Goal: Find specific page/section: Find specific page/section

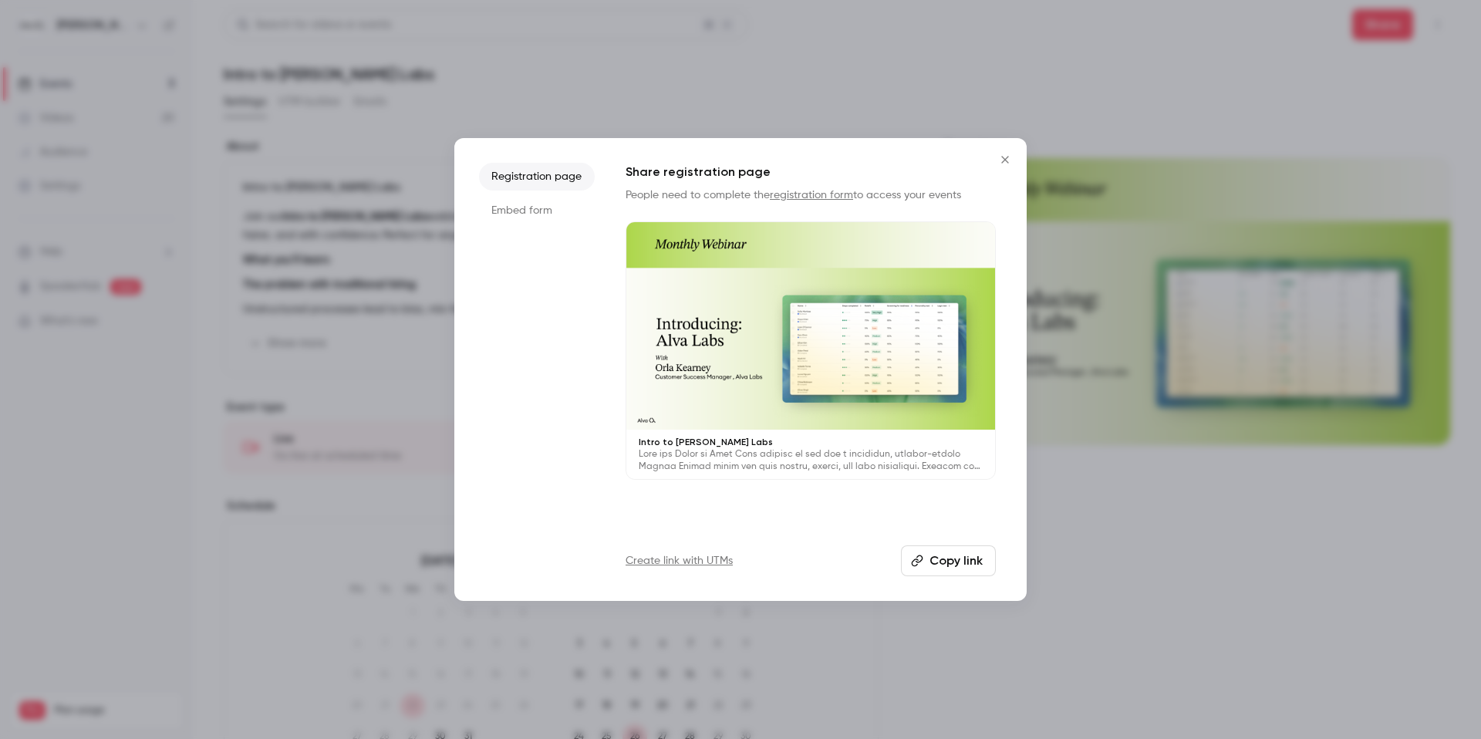
click at [1007, 163] on icon "Close" at bounding box center [1005, 160] width 19 height 12
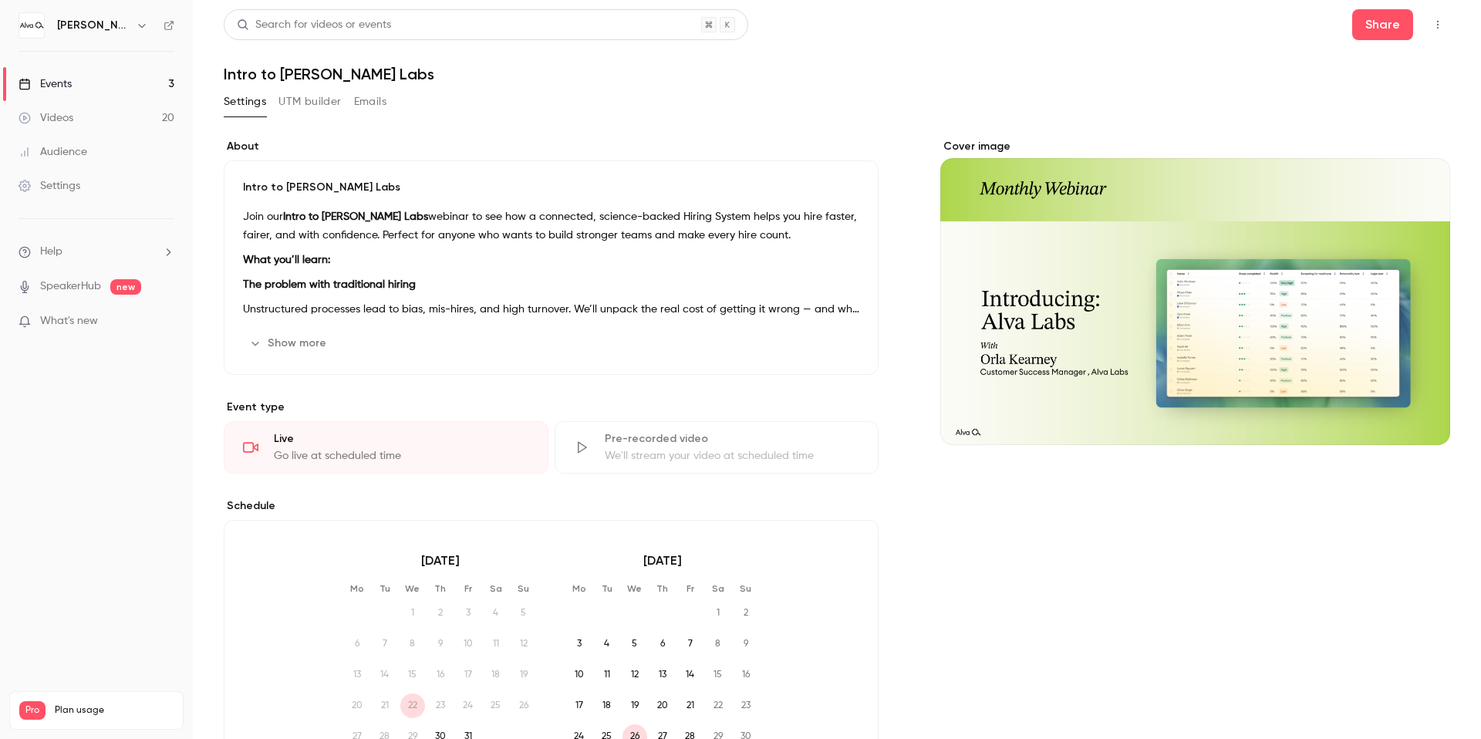
click at [120, 83] on link "Events 3" at bounding box center [96, 84] width 193 height 34
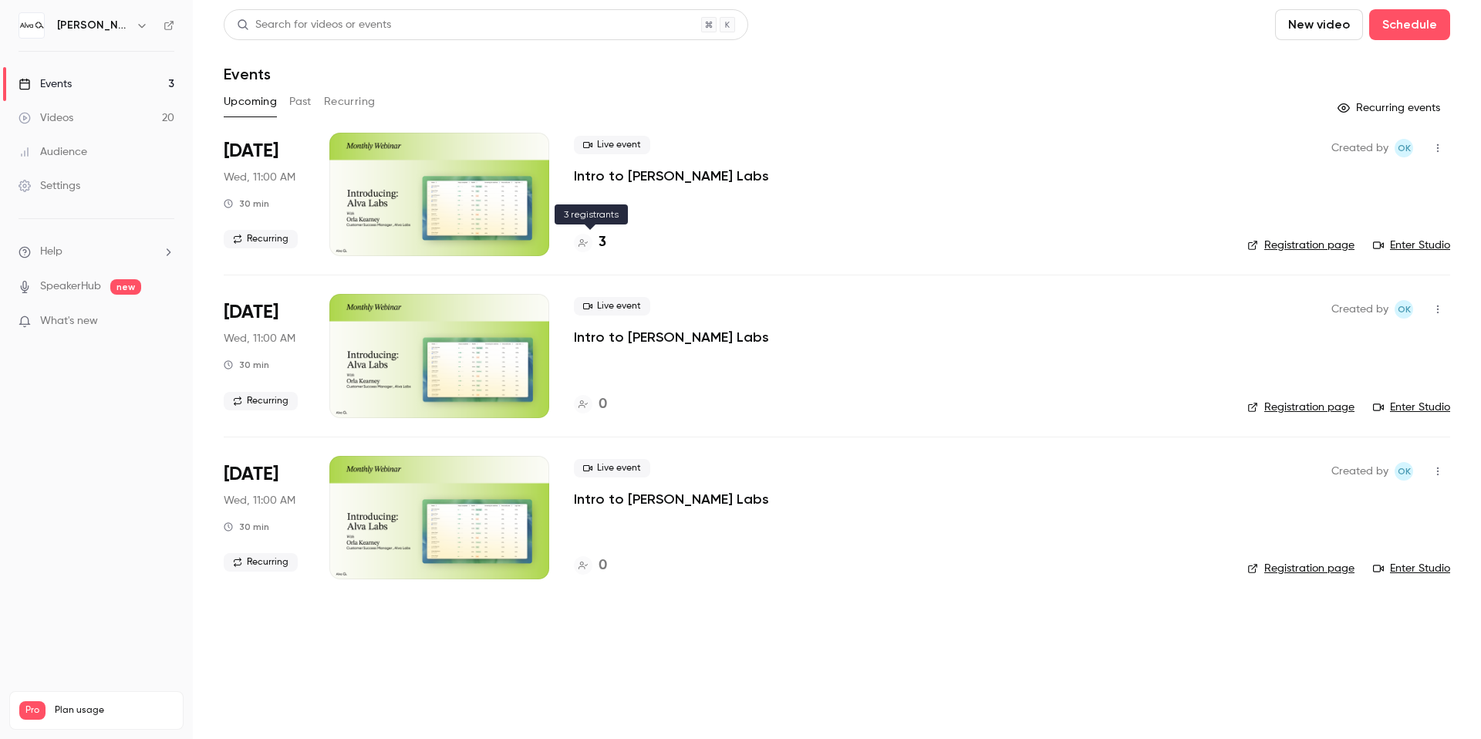
click at [600, 239] on h4 "3" at bounding box center [603, 242] width 8 height 21
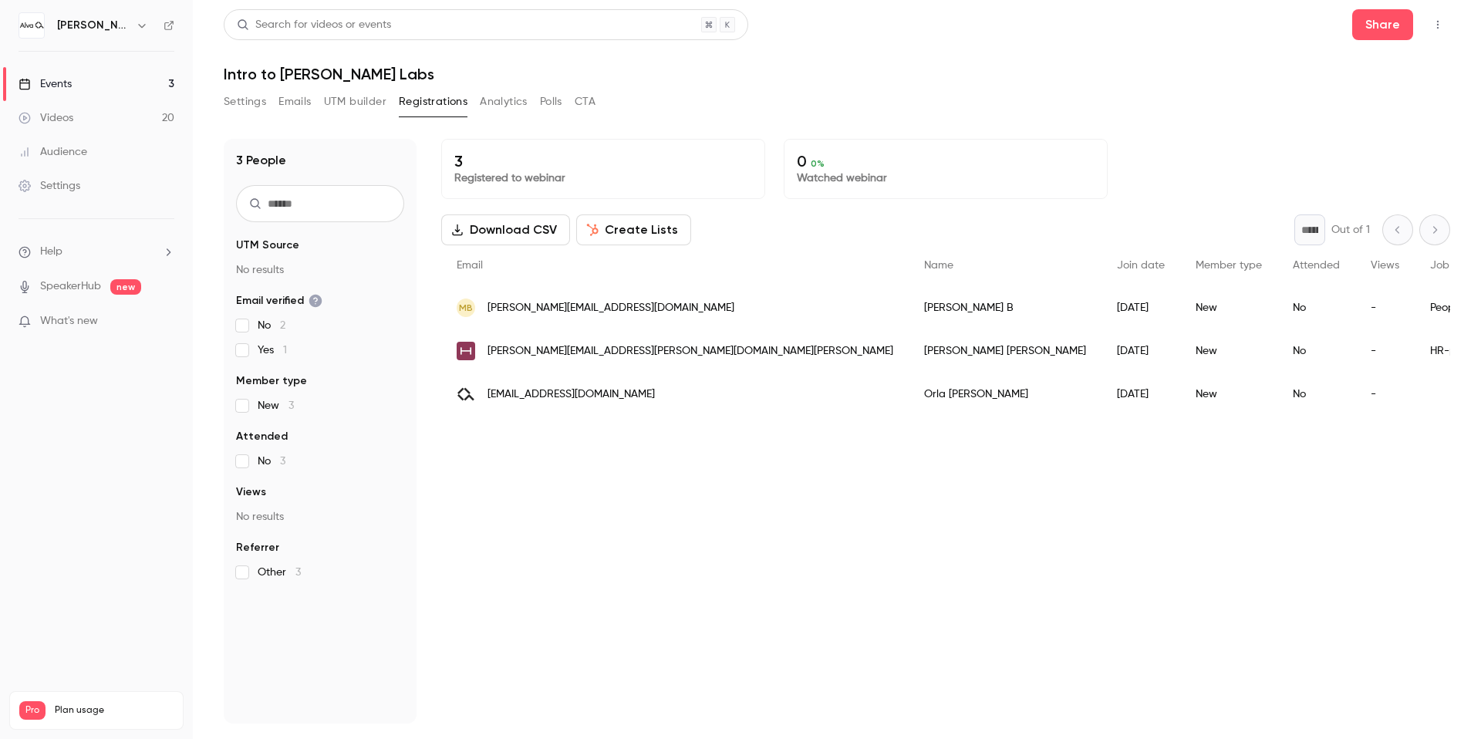
click at [117, 25] on h6 "[PERSON_NAME][GEOGRAPHIC_DATA]" at bounding box center [93, 25] width 73 height 15
click at [133, 27] on button "button" at bounding box center [142, 25] width 19 height 19
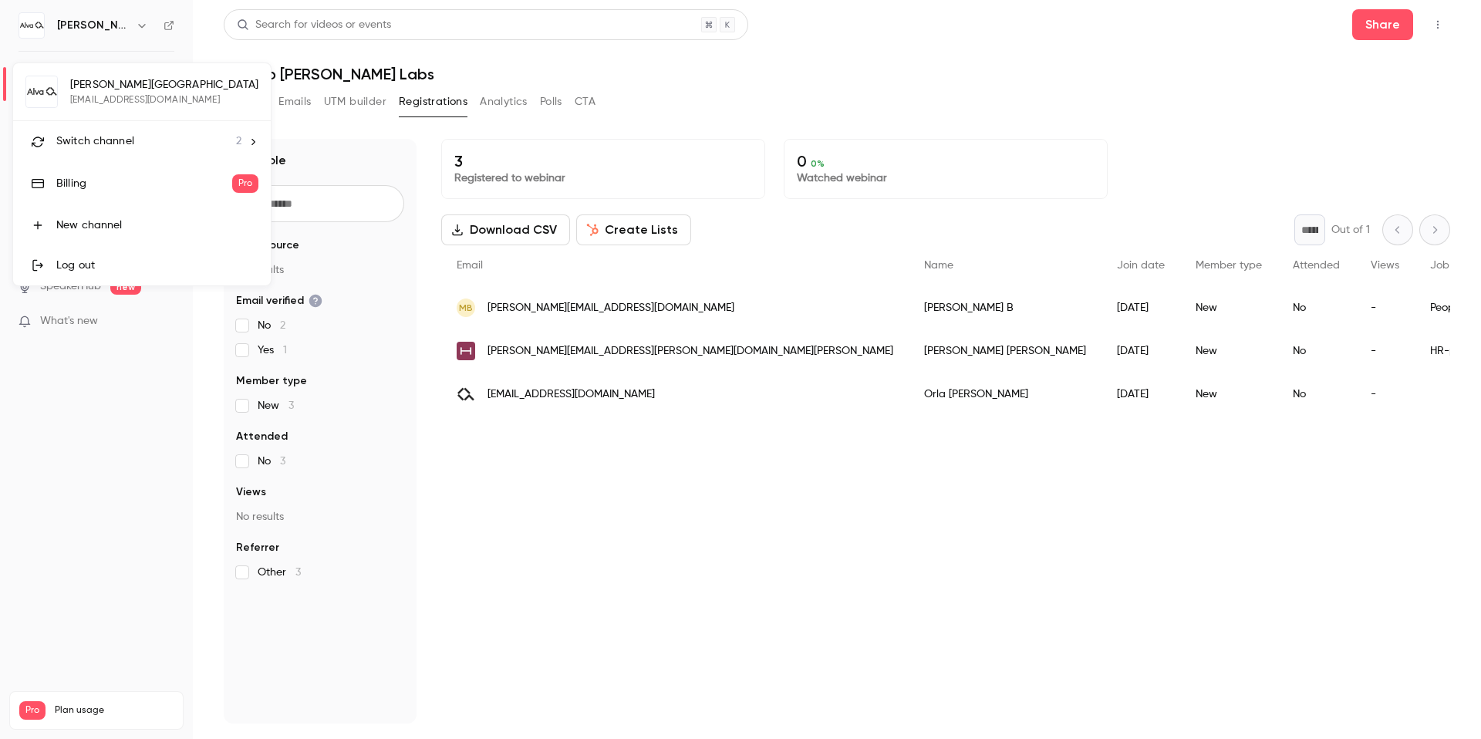
click at [142, 140] on div "Switch channel 2" at bounding box center [148, 141] width 185 height 16
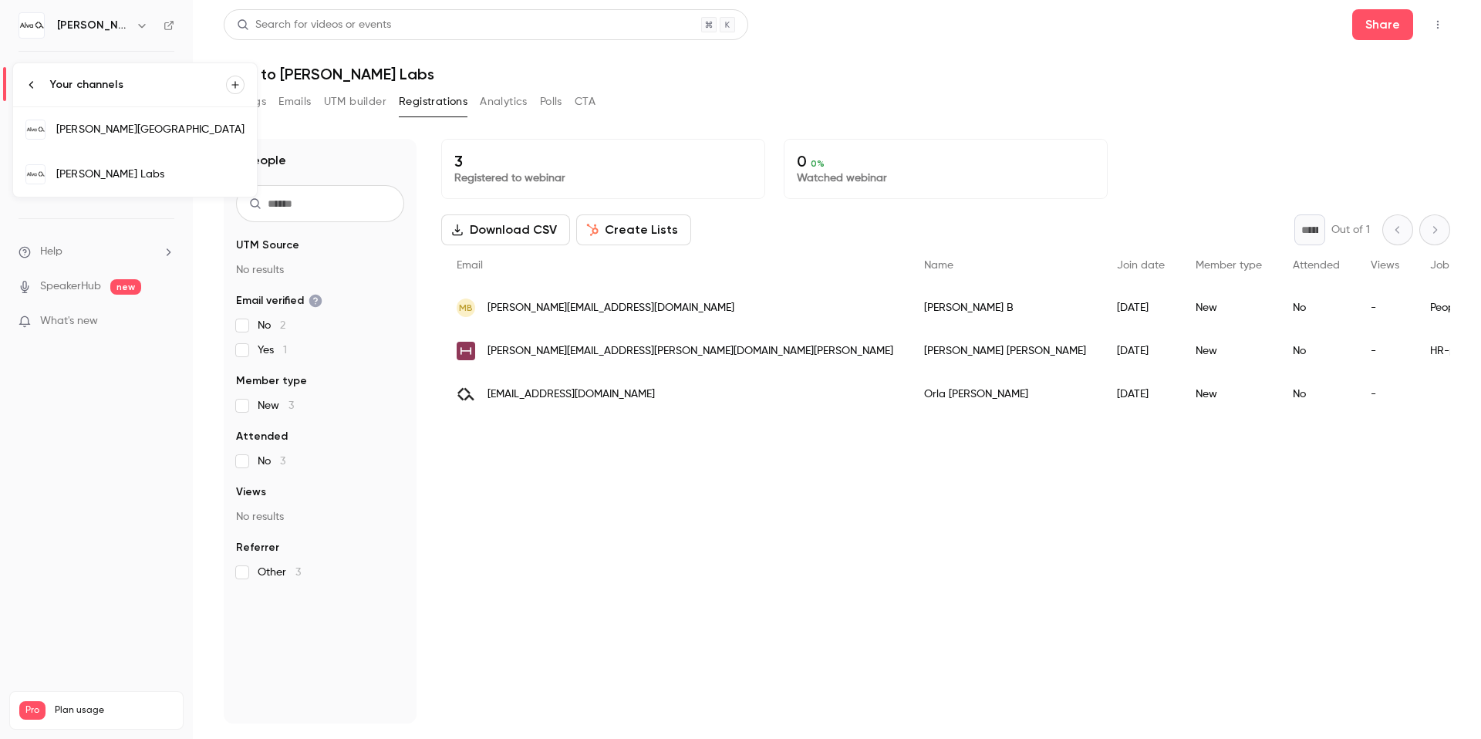
click at [154, 174] on div "[PERSON_NAME] Labs" at bounding box center [150, 174] width 188 height 15
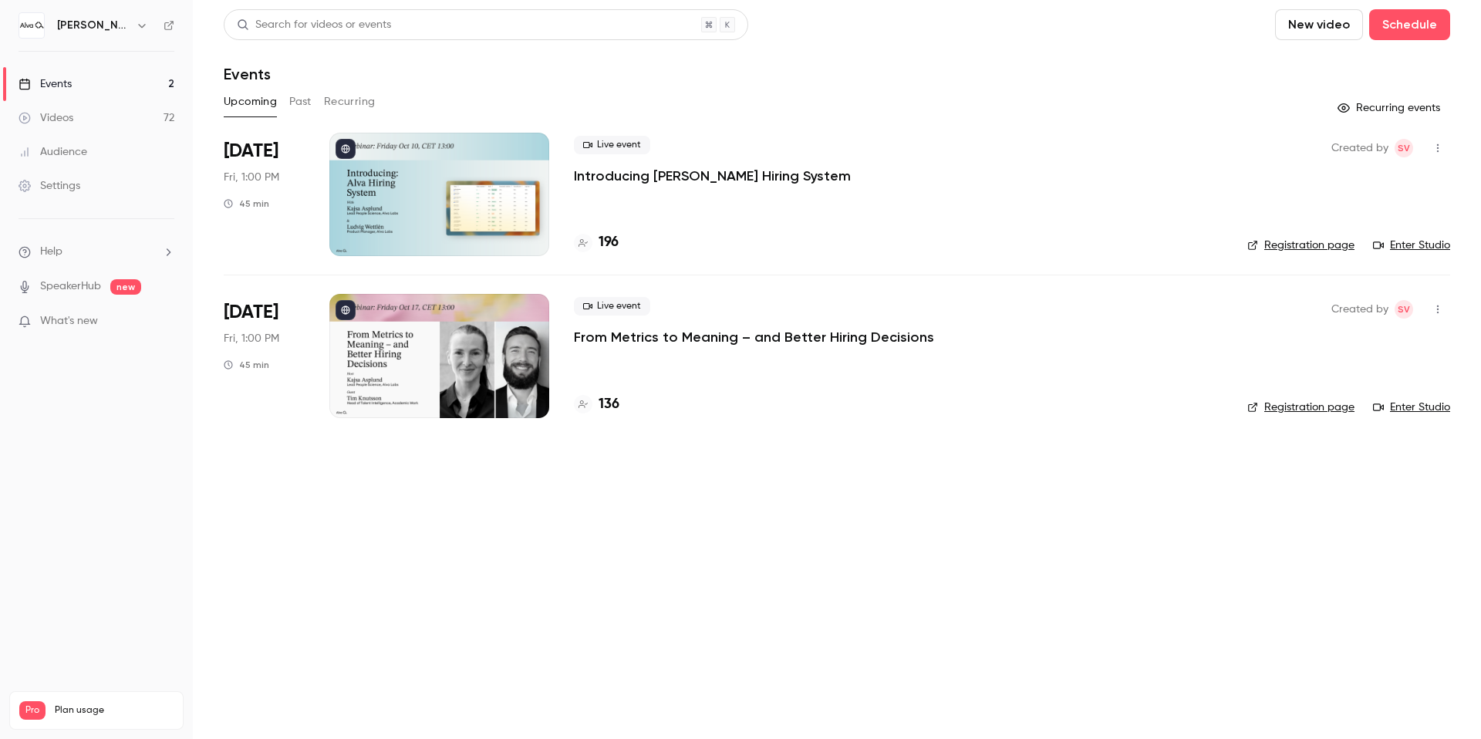
click at [613, 236] on h4 "196" at bounding box center [609, 242] width 20 height 21
